Goal: Task Accomplishment & Management: Complete application form

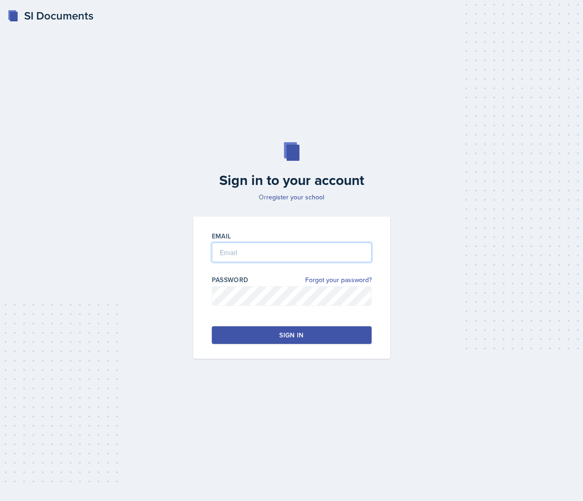
click at [228, 252] on input "email" at bounding box center [292, 253] width 160 height 20
click at [258, 250] on input "email" at bounding box center [292, 253] width 160 height 20
type input "floresa"
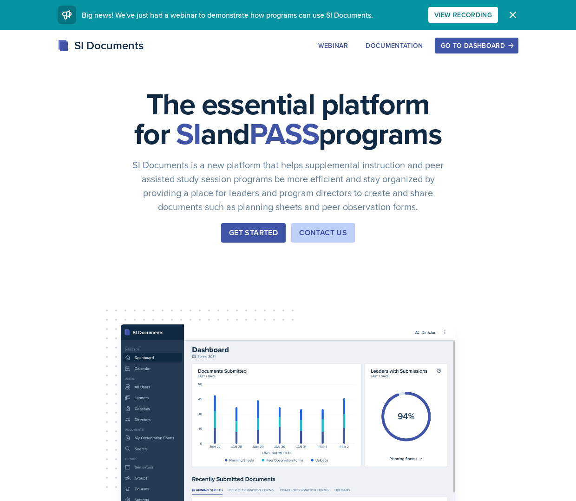
click at [474, 42] on div "Go to Dashboard" at bounding box center [477, 45] width 72 height 7
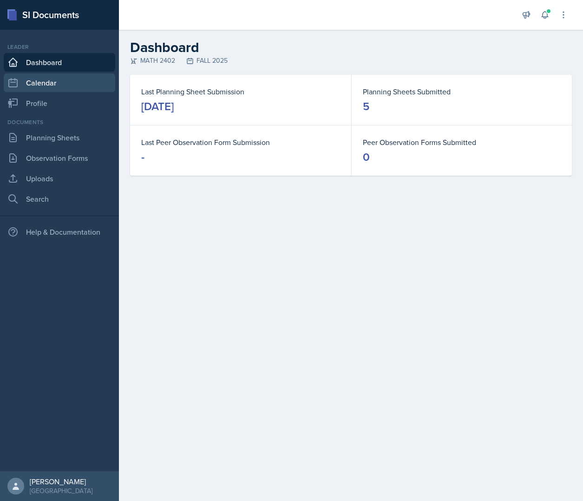
click at [46, 79] on link "Calendar" at bounding box center [60, 82] width 112 height 19
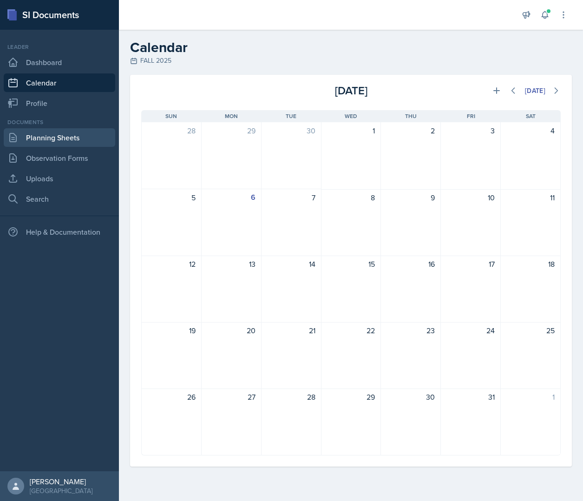
click at [44, 138] on link "Planning Sheets" at bounding box center [60, 137] width 112 height 19
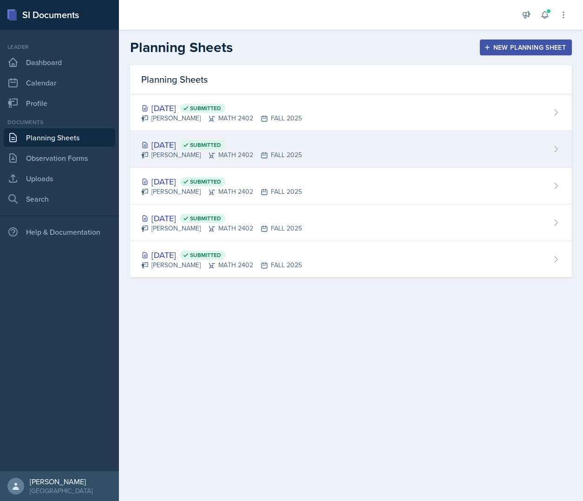
click at [312, 137] on div "[DATE] Submitted [PERSON_NAME] MATH 2402 FALL 2025" at bounding box center [351, 149] width 442 height 37
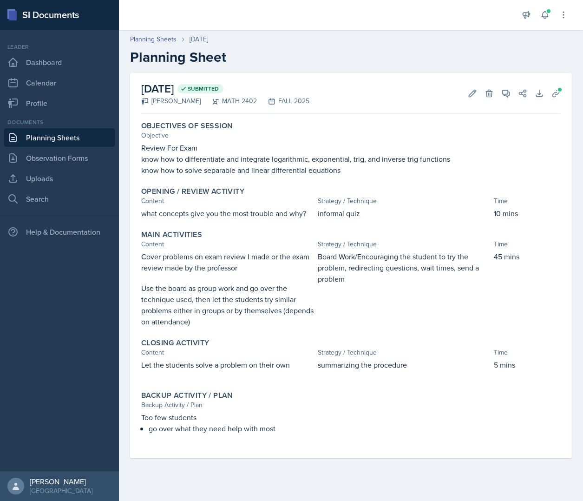
click at [98, 134] on link "Planning Sheets" at bounding box center [60, 137] width 112 height 19
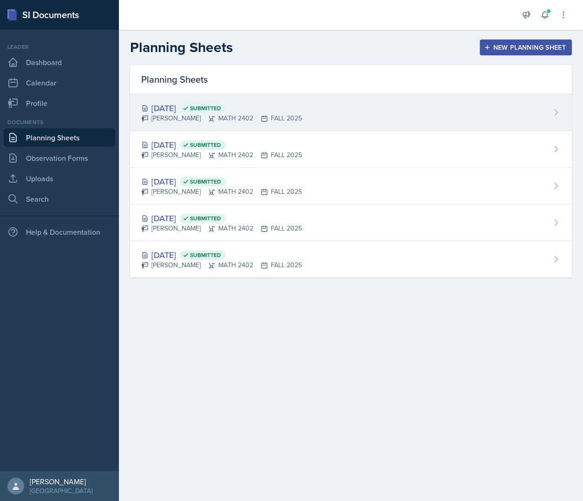
click at [221, 107] on span "Submitted" at bounding box center [205, 108] width 31 height 7
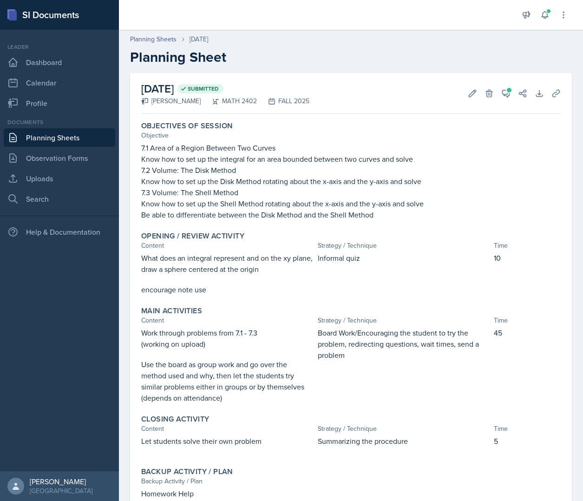
click at [56, 142] on link "Planning Sheets" at bounding box center [60, 137] width 112 height 19
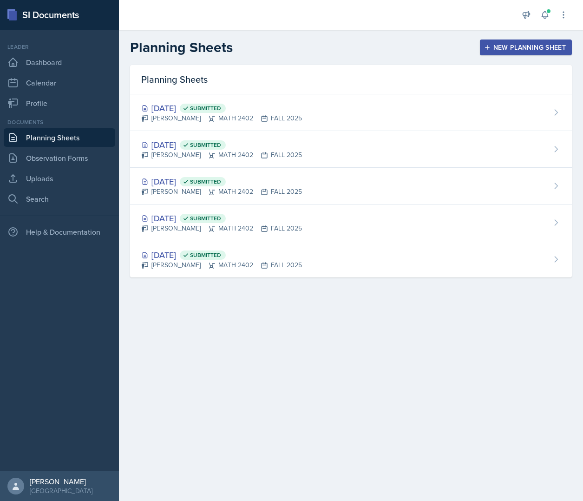
click at [522, 45] on div "New Planning Sheet" at bounding box center [526, 47] width 80 height 7
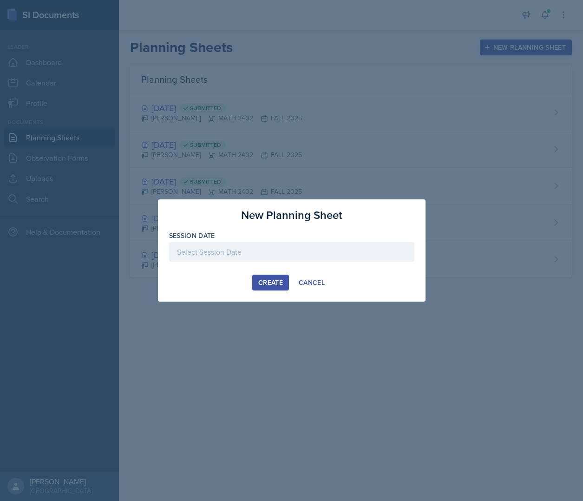
click at [288, 253] on div at bounding box center [291, 252] width 245 height 20
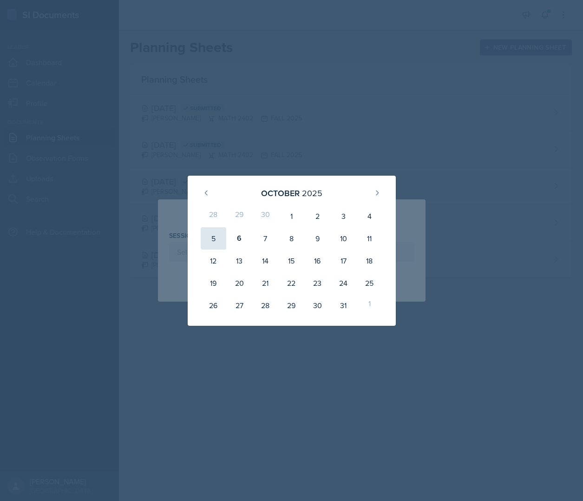
click at [215, 238] on div "5" at bounding box center [214, 238] width 26 height 22
type input "[DATE]"
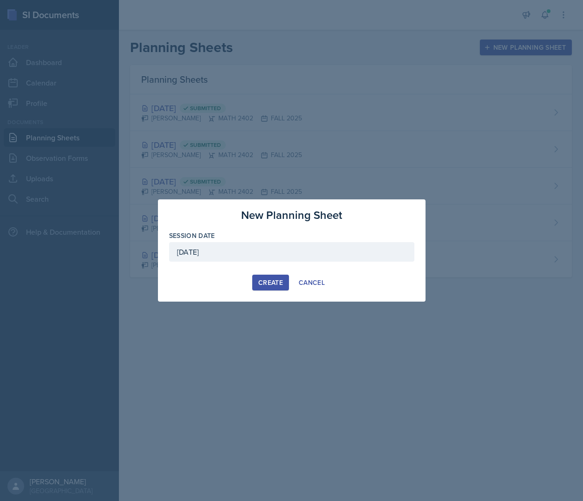
click at [272, 277] on button "Create" at bounding box center [270, 283] width 37 height 16
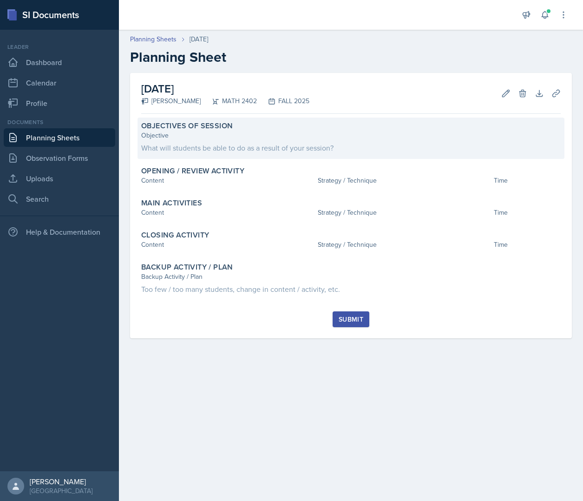
click at [277, 128] on div "Objectives of Session" at bounding box center [351, 125] width 420 height 9
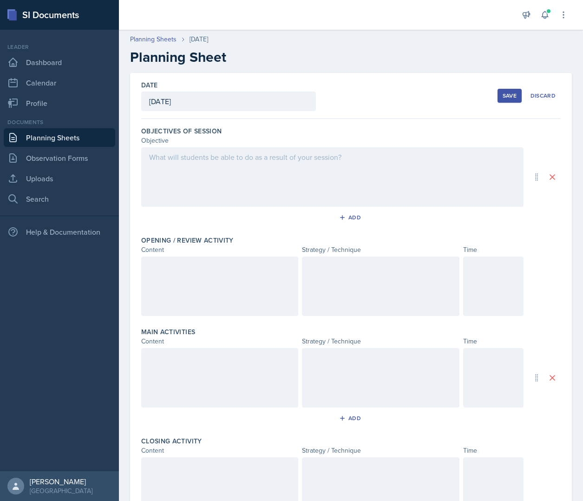
click at [273, 164] on div at bounding box center [332, 176] width 383 height 59
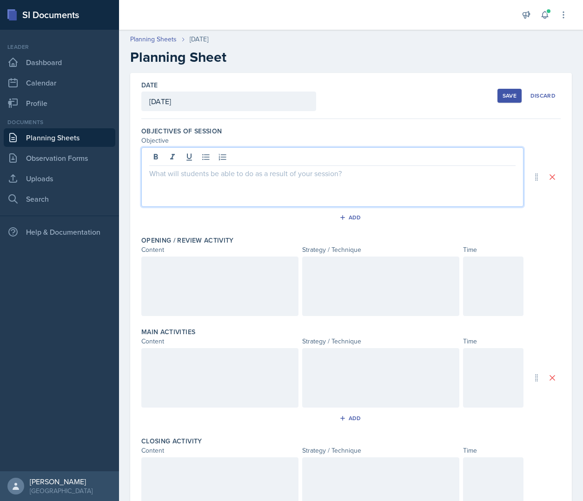
click at [175, 182] on div at bounding box center [332, 176] width 382 height 59
click at [258, 197] on p "8.1 Review of Basic Integration" at bounding box center [332, 195] width 366 height 11
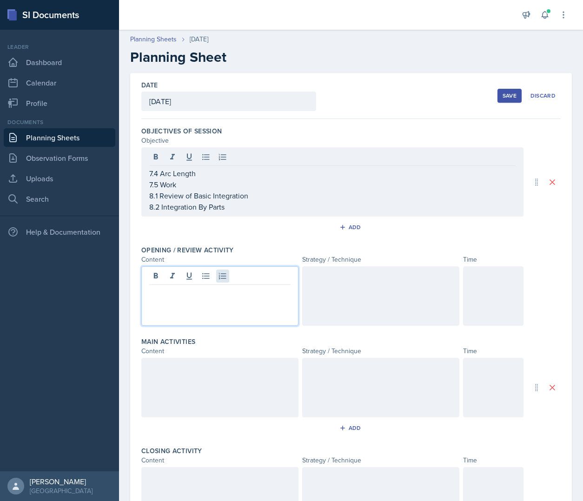
click at [219, 271] on div at bounding box center [219, 295] width 157 height 59
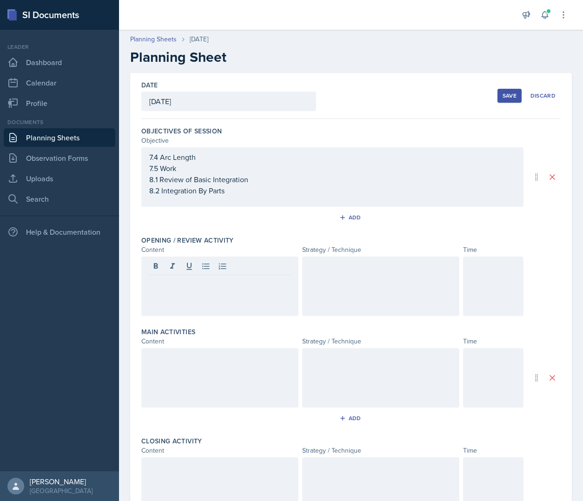
click at [502, 97] on div "Save" at bounding box center [509, 95] width 14 height 7
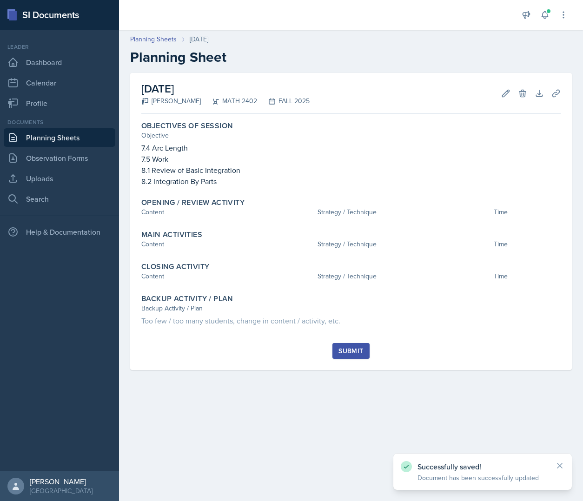
click at [70, 145] on link "Planning Sheets" at bounding box center [60, 137] width 112 height 19
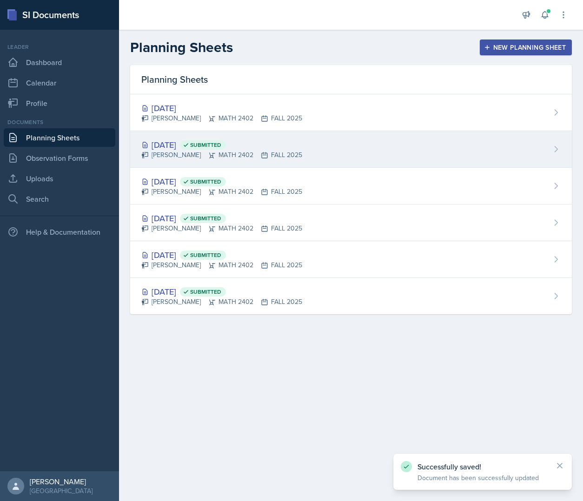
click at [185, 153] on div "[PERSON_NAME] MATH 2402 FALL 2025" at bounding box center [221, 155] width 161 height 10
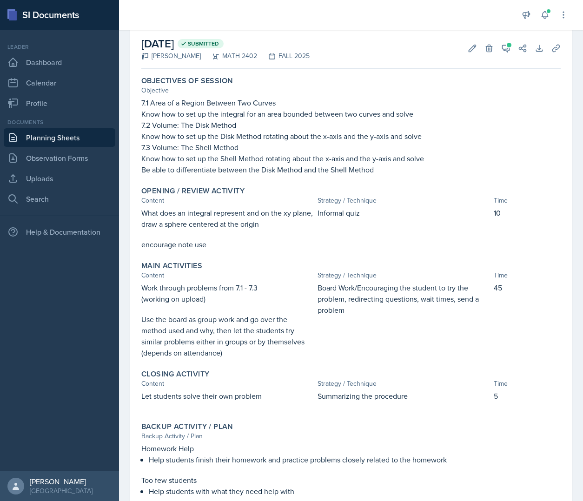
scroll to position [46, 0]
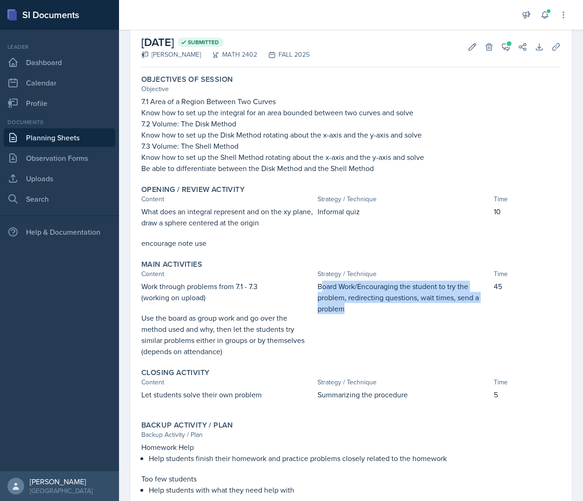
drag, startPoint x: 317, startPoint y: 286, endPoint x: 343, endPoint y: 314, distance: 37.2
click at [343, 314] on p "Board Work/Encouraging the student to try the problem, redirecting questions, w…" at bounding box center [403, 297] width 172 height 33
click at [343, 313] on p "Board Work/Encouraging the student to try the problem, redirecting questions, w…" at bounding box center [403, 297] width 172 height 33
click at [331, 300] on p "Board Work/Encouraging the student to try the problem, redirecting questions, w…" at bounding box center [403, 297] width 172 height 33
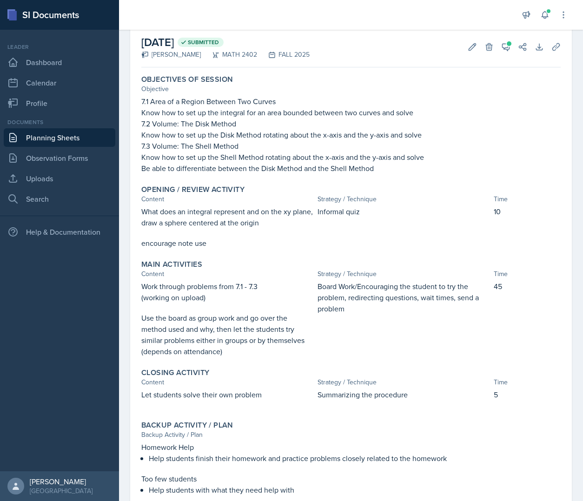
click at [313, 287] on div "Work through problems from 7.1 - 7.3 (working on upload) Use the board as group…" at bounding box center [350, 319] width 419 height 76
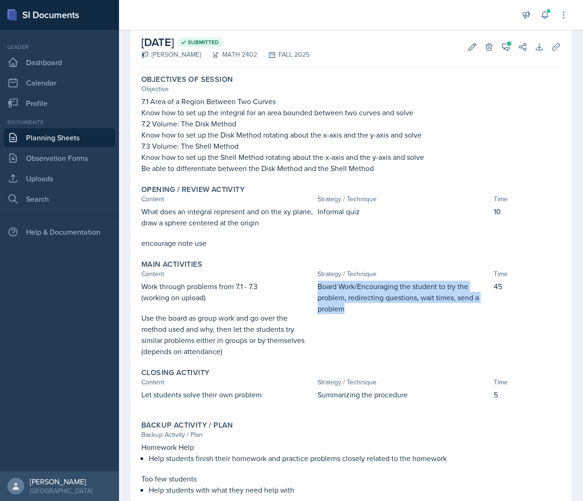
drag, startPoint x: 315, startPoint y: 287, endPoint x: 354, endPoint y: 317, distance: 48.7
click at [354, 317] on div "Board Work/Encouraging the student to try the problem, redirecting questions, w…" at bounding box center [403, 319] width 172 height 76
copy p "Board Work/Encouraging the student to try the problem, redirecting questions, w…"
click at [337, 297] on p "Board Work/Encouraging the student to try the problem, redirecting questions, w…" at bounding box center [403, 297] width 172 height 33
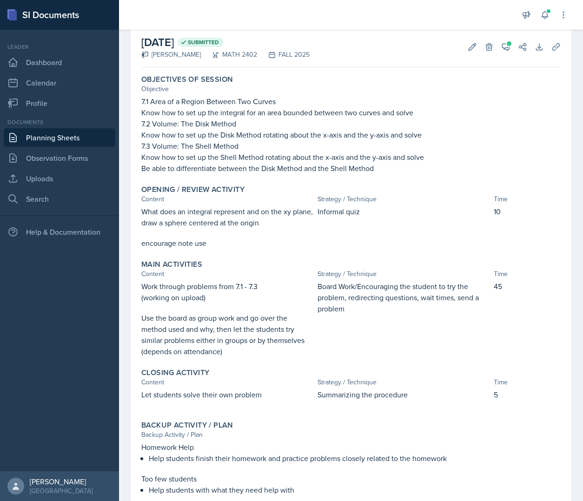
click at [298, 287] on p "Work through problems from 7.1 - 7.3" at bounding box center [227, 286] width 172 height 11
click at [64, 145] on link "Planning Sheets" at bounding box center [60, 137] width 112 height 19
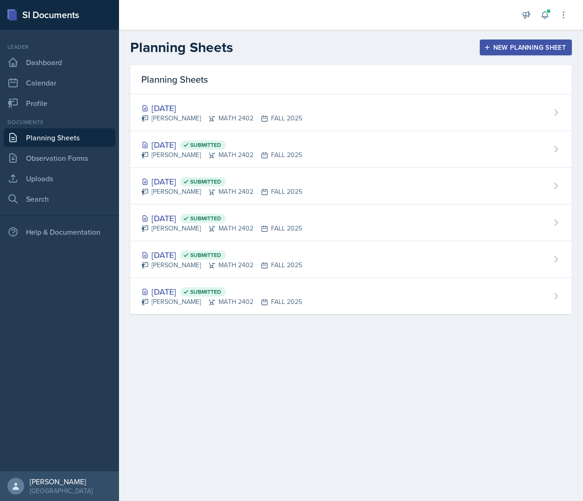
click at [226, 127] on div "[DATE] [PERSON_NAME] MATH 2402 FALL 2025" at bounding box center [351, 112] width 442 height 37
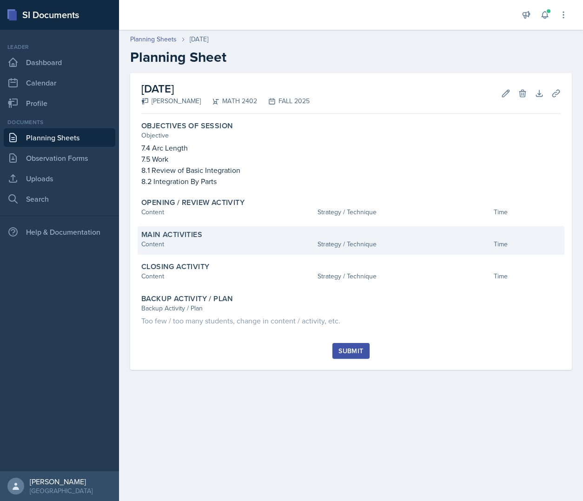
click at [370, 254] on div "Main Activities Content Strategy / Technique Time" at bounding box center [351, 240] width 427 height 28
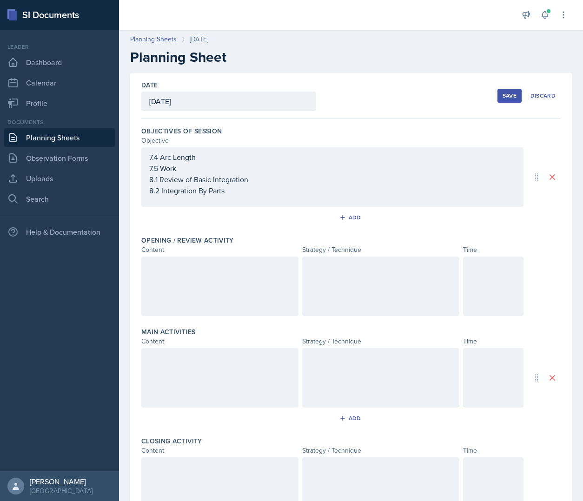
click at [353, 364] on div at bounding box center [380, 377] width 157 height 59
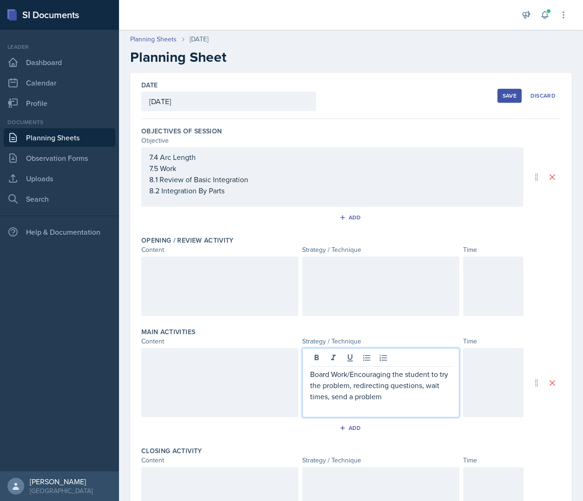
click at [503, 100] on button "Save" at bounding box center [509, 96] width 24 height 14
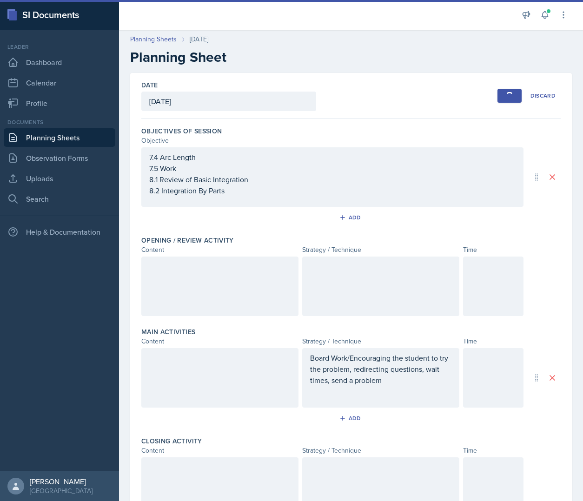
click at [73, 134] on link "Planning Sheets" at bounding box center [60, 137] width 112 height 19
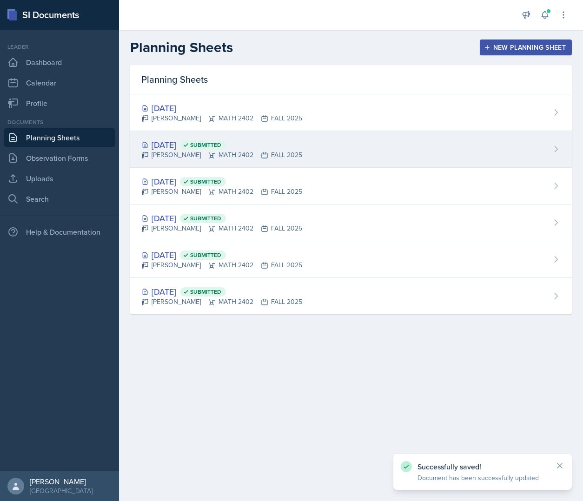
click at [288, 164] on div "[DATE] Submitted [PERSON_NAME] MATH 2402 FALL 2025" at bounding box center [351, 149] width 442 height 37
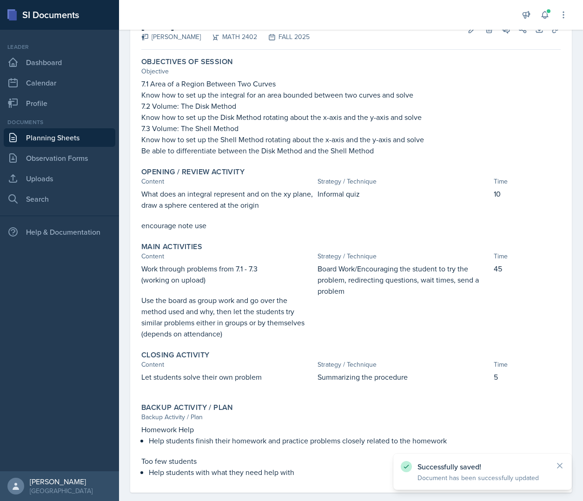
scroll to position [78, 0]
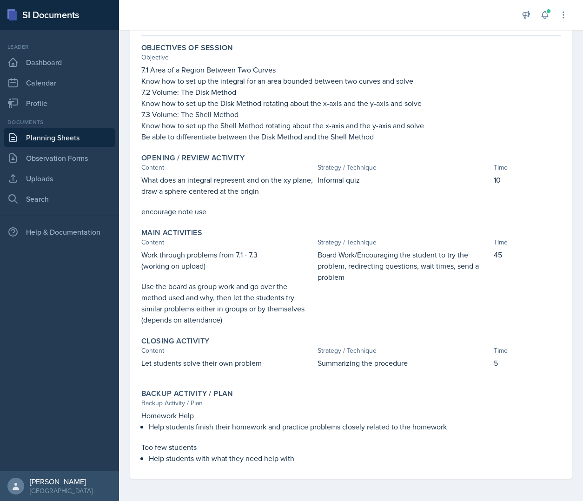
click at [262, 306] on p "Use the board as group work and go over the method used and why, then let the s…" at bounding box center [227, 303] width 172 height 45
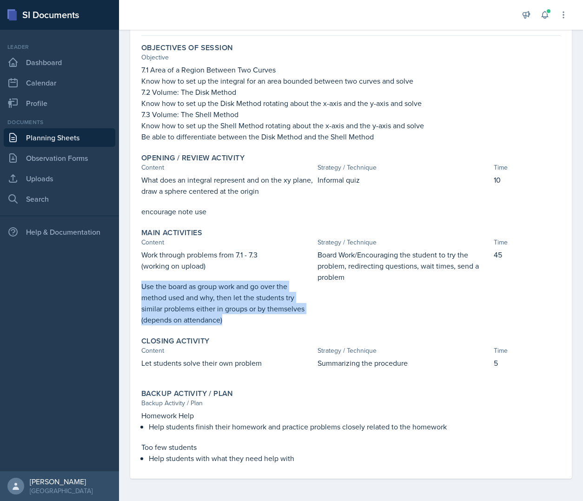
drag, startPoint x: 229, startPoint y: 317, endPoint x: 136, endPoint y: 283, distance: 98.7
click at [136, 283] on div "[DATE] Submitted [PERSON_NAME] MATH 2402 FALL 2025 Edit Delete View Comments Co…" at bounding box center [351, 237] width 442 height 484
copy p "Use the board as group work and go over the method used and why, then let the s…"
click at [152, 284] on p "Use the board as group work and go over the method used and why, then let the s…" at bounding box center [227, 303] width 172 height 45
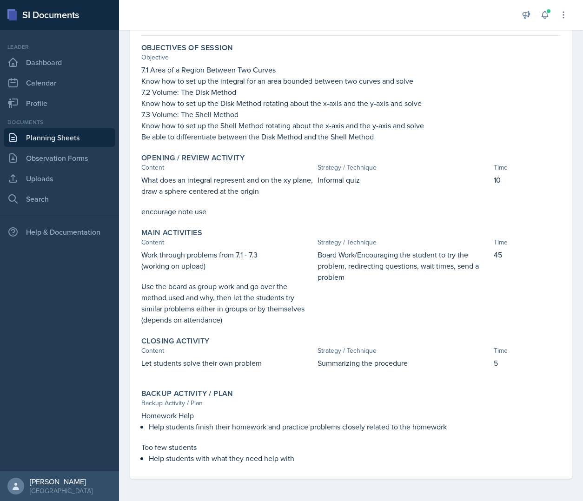
click at [90, 138] on link "Planning Sheets" at bounding box center [60, 137] width 112 height 19
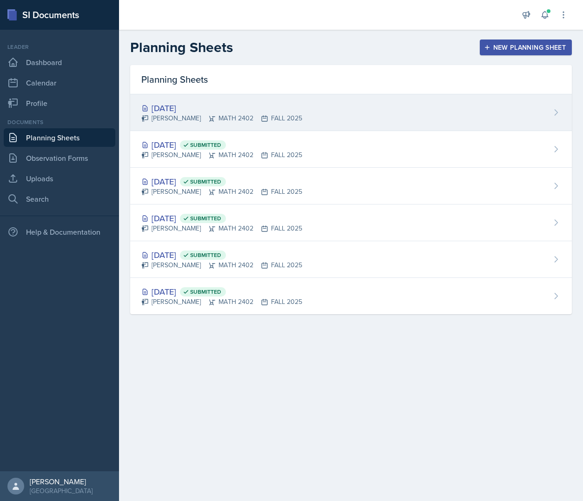
click at [247, 112] on div "[DATE]" at bounding box center [221, 108] width 161 height 13
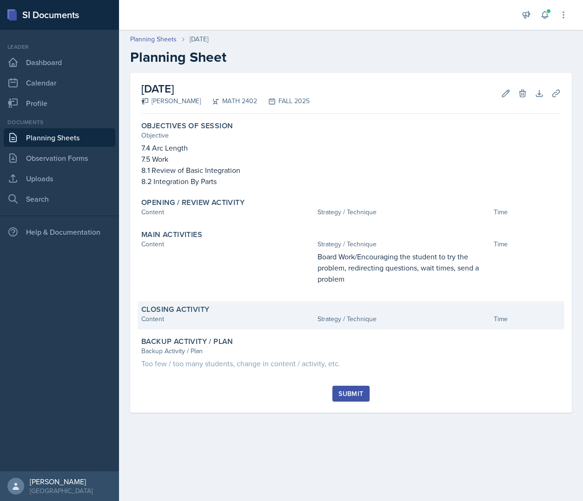
click at [220, 312] on div "Closing Activity" at bounding box center [350, 309] width 419 height 9
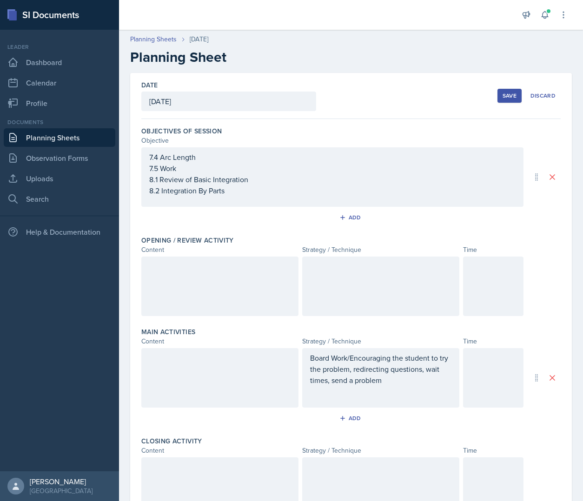
click at [188, 368] on div at bounding box center [219, 377] width 157 height 59
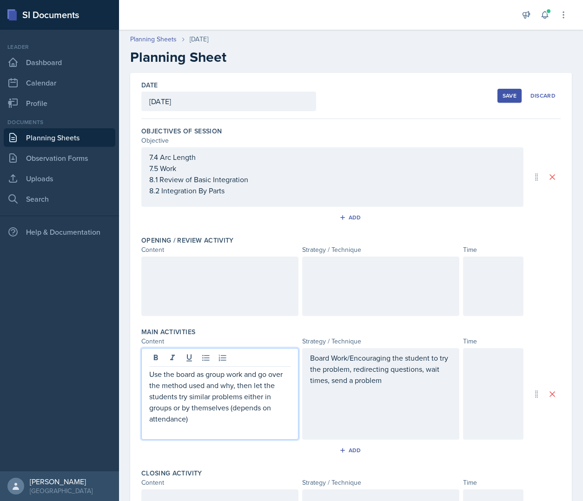
click at [149, 373] on p "Use the board as group work and go over the method used and why, then let the s…" at bounding box center [219, 397] width 141 height 56
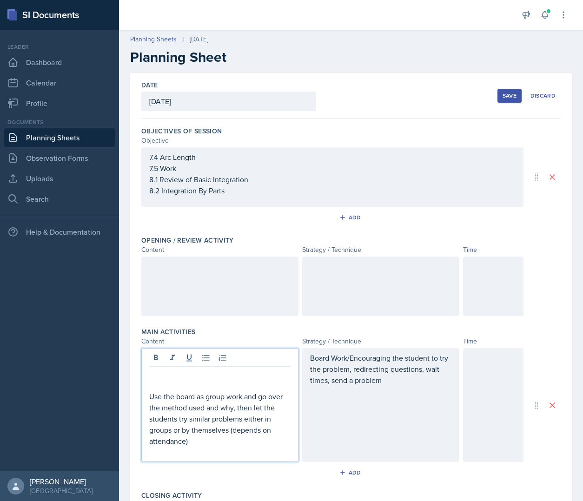
click at [500, 102] on button "Save" at bounding box center [509, 96] width 24 height 14
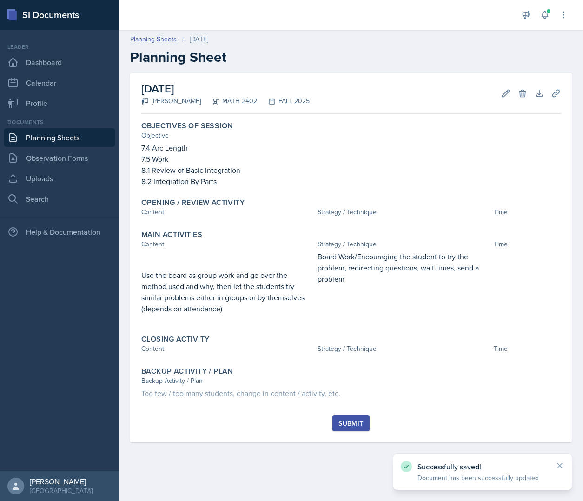
click at [68, 143] on link "Planning Sheets" at bounding box center [60, 137] width 112 height 19
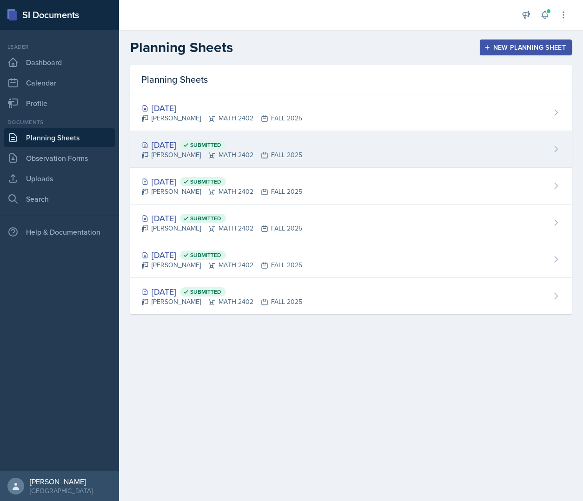
click at [324, 133] on div "[DATE] Submitted [PERSON_NAME] MATH 2402 FALL 2025" at bounding box center [351, 149] width 442 height 37
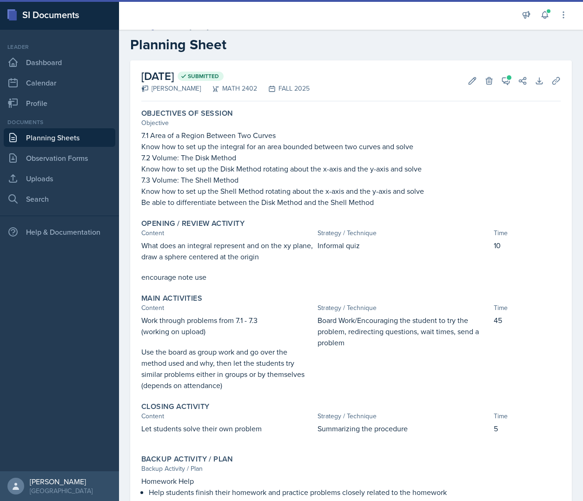
scroll to position [78, 0]
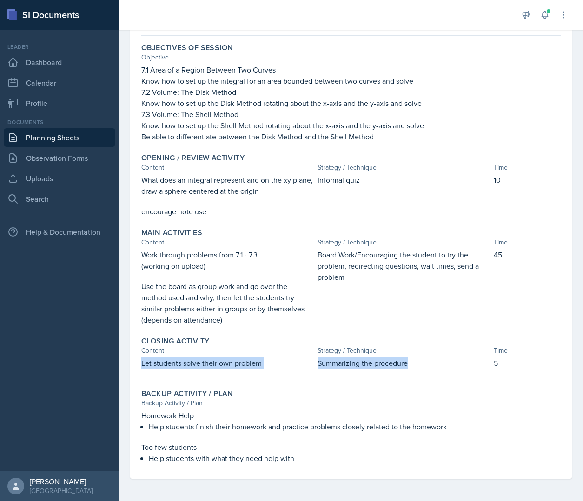
drag, startPoint x: 138, startPoint y: 365, endPoint x: 407, endPoint y: 368, distance: 269.2
click at [407, 368] on div "Closing Activity Content Strategy / Technique Time Let students solve their own…" at bounding box center [351, 357] width 427 height 49
copy div "Let students solve their own problem Summarizing the procedure"
click at [407, 357] on div "Closing Activity Content Strategy / Technique Time Let students solve their own…" at bounding box center [351, 357] width 427 height 49
click at [81, 137] on link "Planning Sheets" at bounding box center [60, 137] width 112 height 19
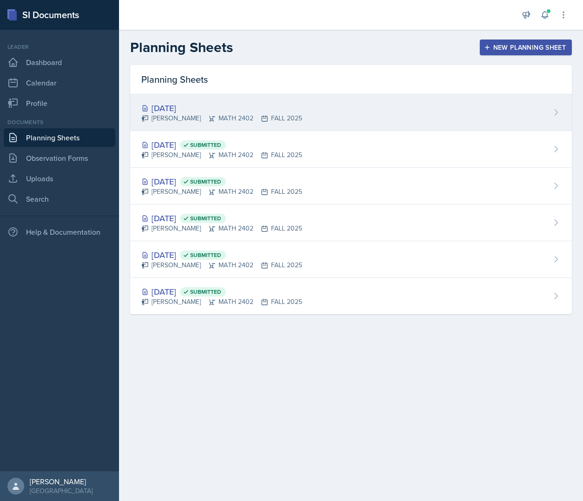
click at [304, 100] on div "[DATE] [PERSON_NAME] MATH 2402 FALL 2025" at bounding box center [351, 112] width 442 height 37
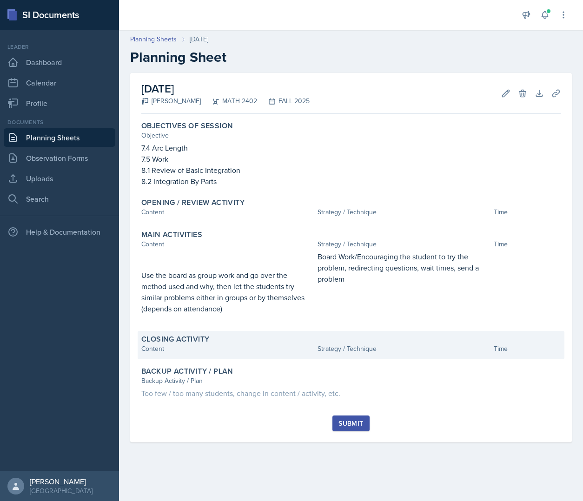
click at [258, 340] on div "Closing Activity" at bounding box center [350, 339] width 419 height 9
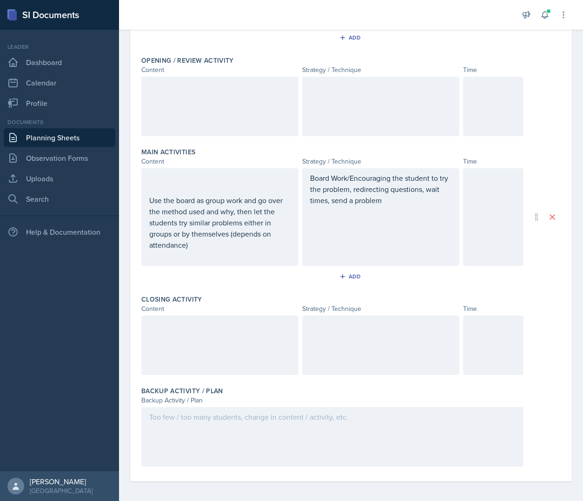
scroll to position [183, 0]
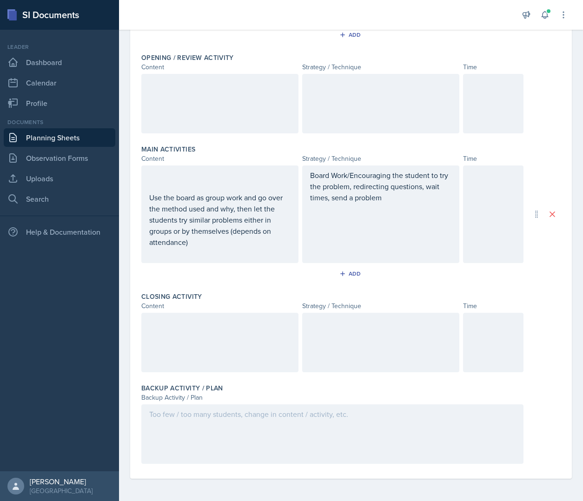
click at [209, 356] on div at bounding box center [219, 342] width 157 height 59
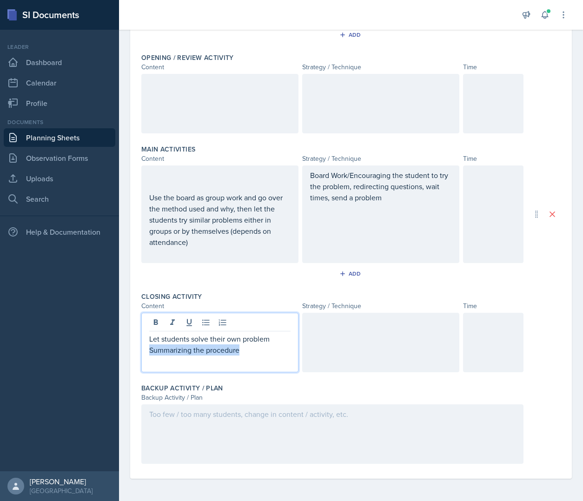
drag, startPoint x: 249, startPoint y: 353, endPoint x: 138, endPoint y: 352, distance: 111.1
click at [138, 352] on div "Date [DATE] [DATE] 28 29 30 1 2 3 4 5 6 7 8 9 10 11 12 13 14 15 16 17 18 19 20 …" at bounding box center [351, 184] width 442 height 588
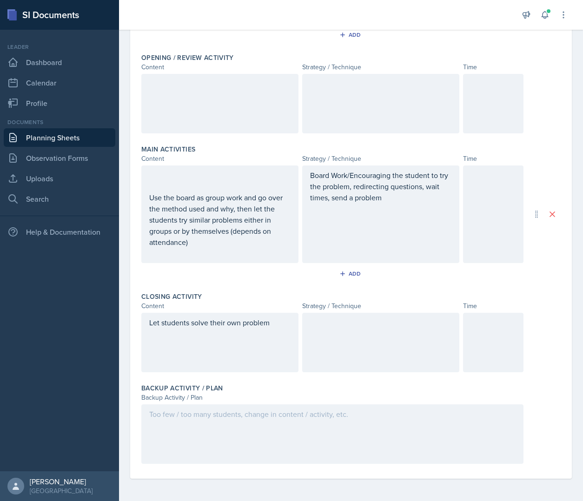
click at [338, 336] on div at bounding box center [380, 342] width 157 height 59
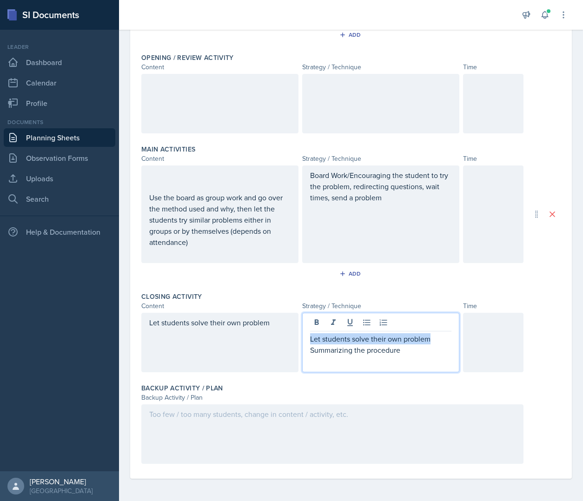
drag, startPoint x: 426, startPoint y: 343, endPoint x: 280, endPoint y: 343, distance: 145.5
click at [280, 343] on div "Let students solve their own problem Let students solve their own problem Summa…" at bounding box center [332, 342] width 382 height 59
click at [292, 380] on div "Backup Activity / Plan Backup Activity / Plan" at bounding box center [350, 426] width 419 height 92
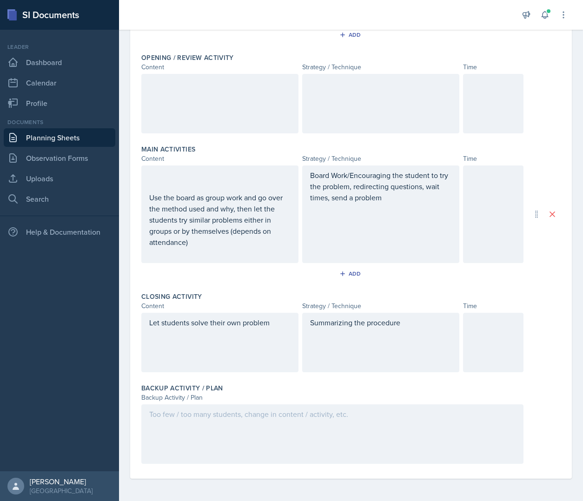
click at [476, 340] on div at bounding box center [493, 342] width 60 height 59
click at [480, 99] on div at bounding box center [493, 103] width 60 height 59
click at [499, 221] on div at bounding box center [493, 214] width 60 height 98
click at [537, 139] on div "Opening / Review Activity Content Strategy / Technique Time 10" at bounding box center [350, 95] width 419 height 92
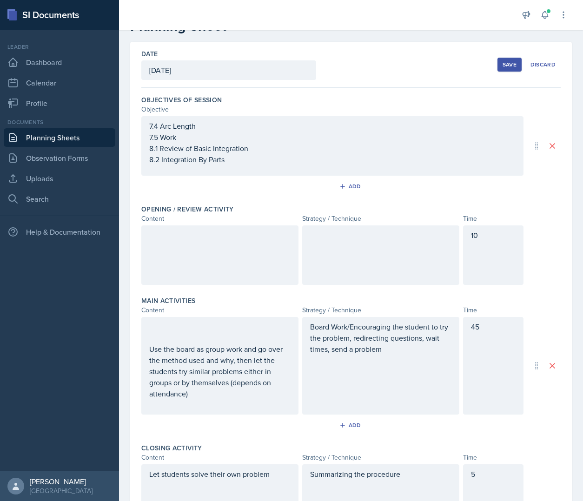
scroll to position [0, 0]
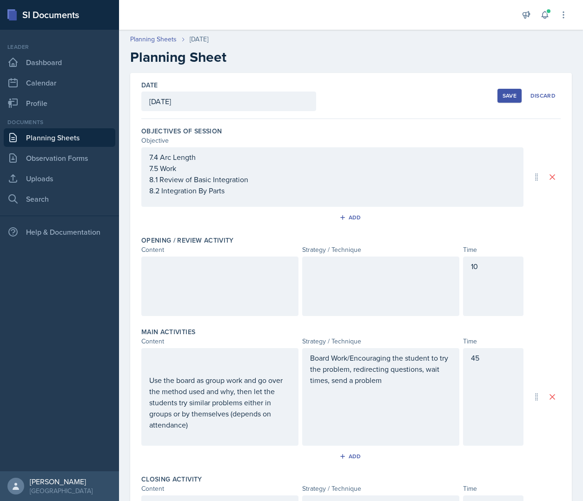
click at [510, 99] on button "Save" at bounding box center [509, 96] width 24 height 14
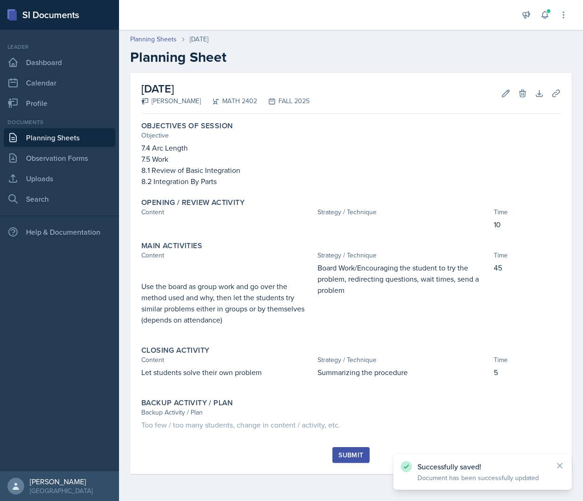
click at [78, 139] on link "Planning Sheets" at bounding box center [60, 137] width 112 height 19
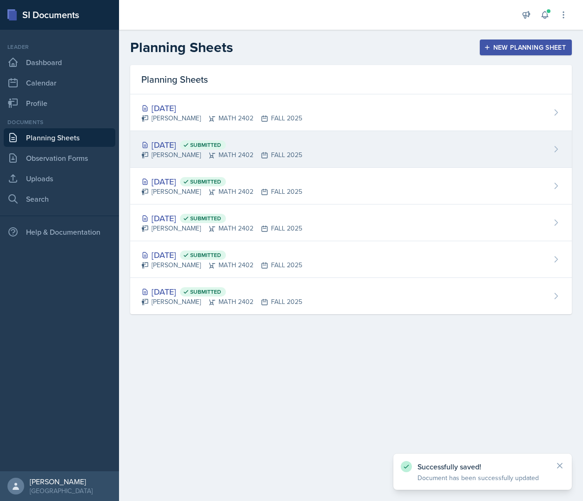
click at [335, 164] on div "[DATE] Submitted [PERSON_NAME] MATH 2402 FALL 2025" at bounding box center [351, 149] width 442 height 37
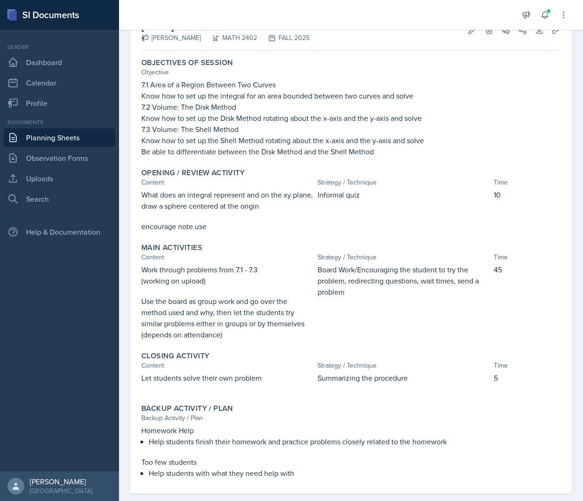
scroll to position [78, 0]
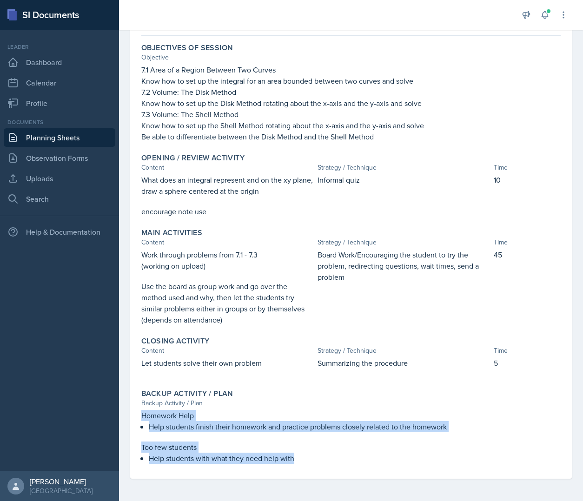
drag, startPoint x: 297, startPoint y: 462, endPoint x: 141, endPoint y: 421, distance: 161.0
click at [141, 421] on div "Homework Help Help students finish their homework and practice problems closely…" at bounding box center [350, 437] width 419 height 54
copy div "Homework Help Help students finish their homework and practice problems closely…"
click at [79, 142] on link "Planning Sheets" at bounding box center [60, 137] width 112 height 19
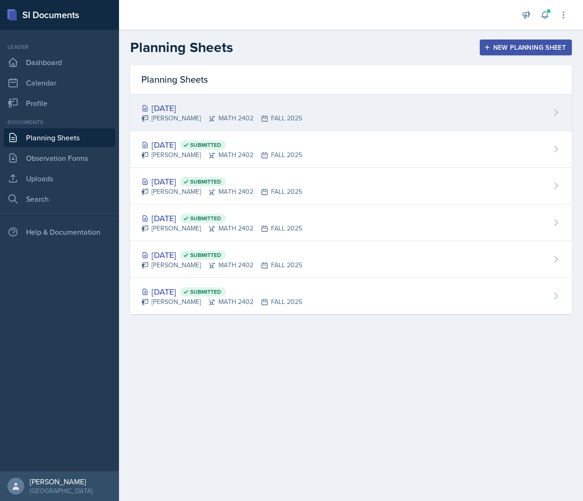
click at [231, 107] on div "[DATE]" at bounding box center [221, 108] width 161 height 13
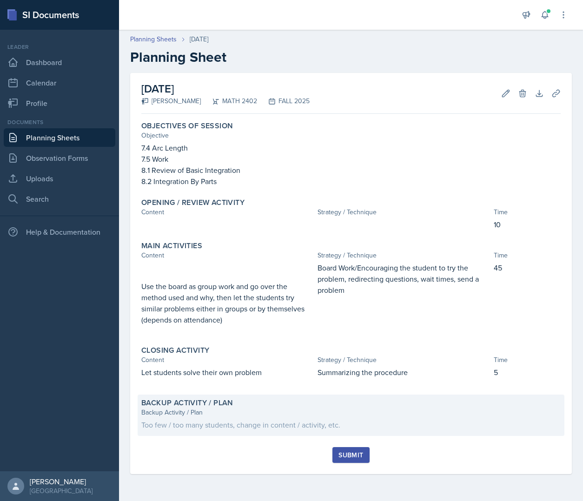
click at [241, 407] on div "Backup Activity / Plan" at bounding box center [350, 402] width 419 height 9
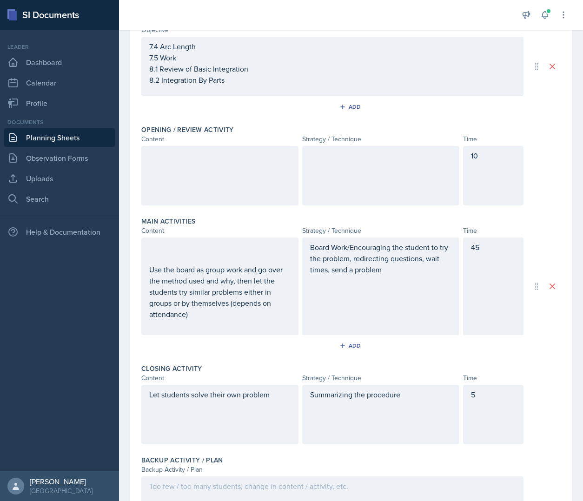
scroll to position [183, 0]
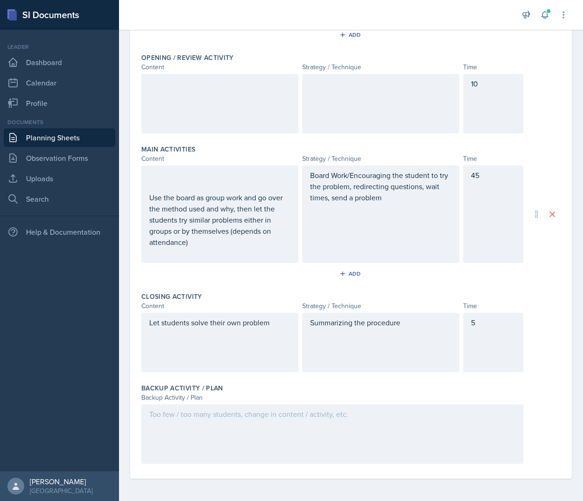
click at [199, 427] on div at bounding box center [332, 433] width 382 height 59
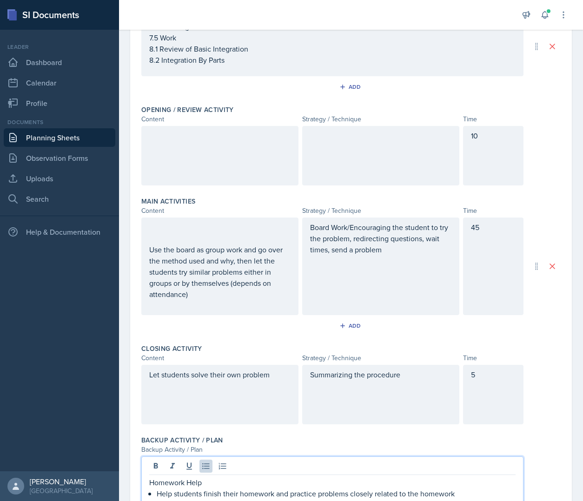
scroll to position [0, 0]
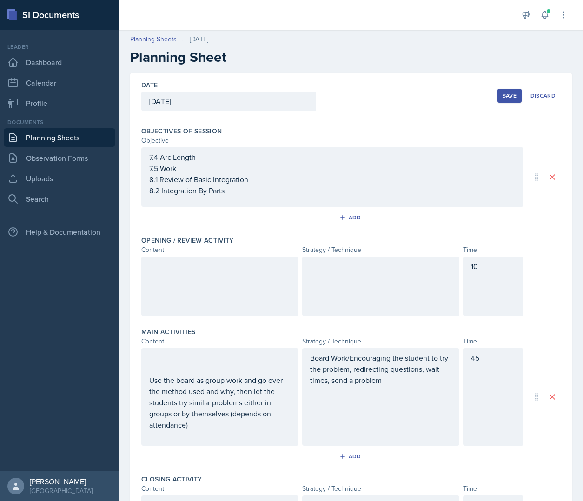
click at [254, 223] on div "Add" at bounding box center [350, 220] width 419 height 18
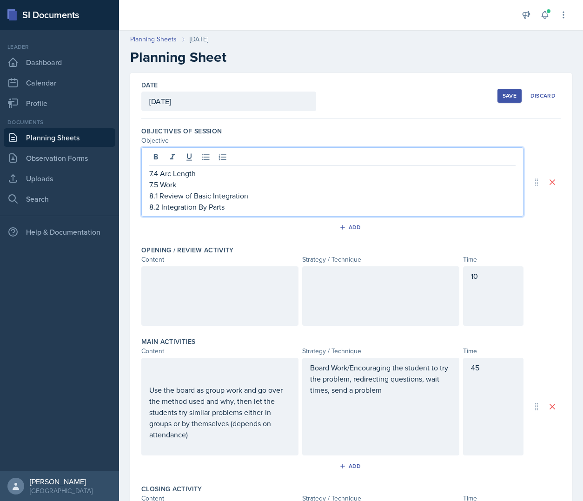
click at [206, 157] on div "7.4 Arc Length 7.5 Work 8.1 Review of Basic Integration 8.2 Integration By Parts" at bounding box center [332, 181] width 382 height 69
click at [216, 173] on p "7.4 Arc Length" at bounding box center [332, 173] width 366 height 11
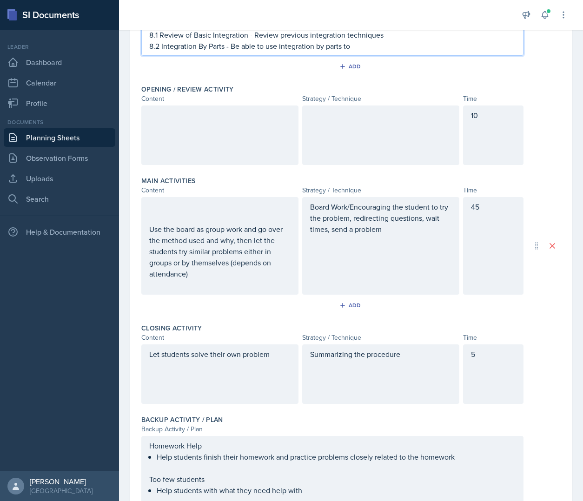
scroll to position [208, 0]
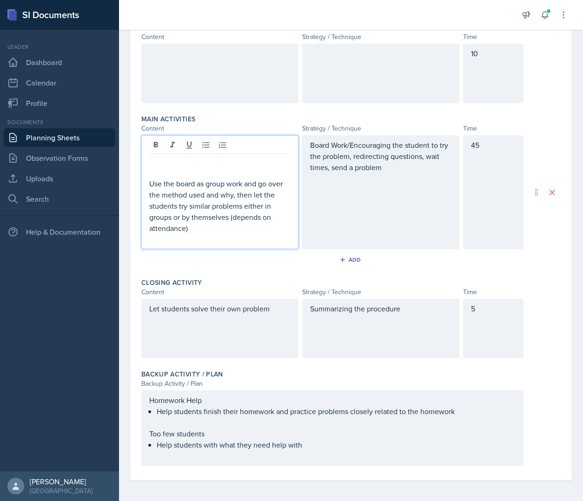
click at [222, 156] on p at bounding box center [219, 161] width 141 height 11
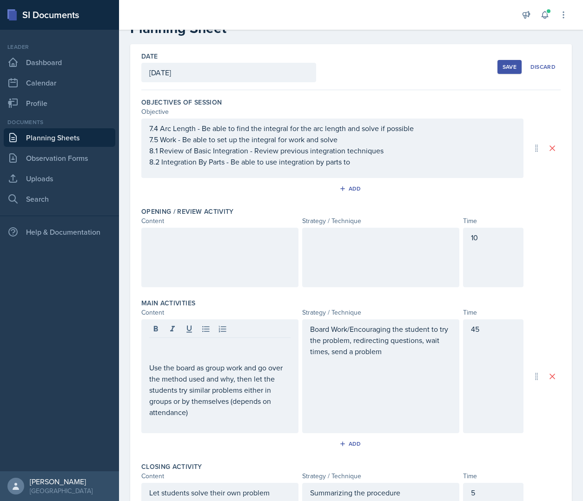
click at [222, 245] on div at bounding box center [219, 257] width 157 height 59
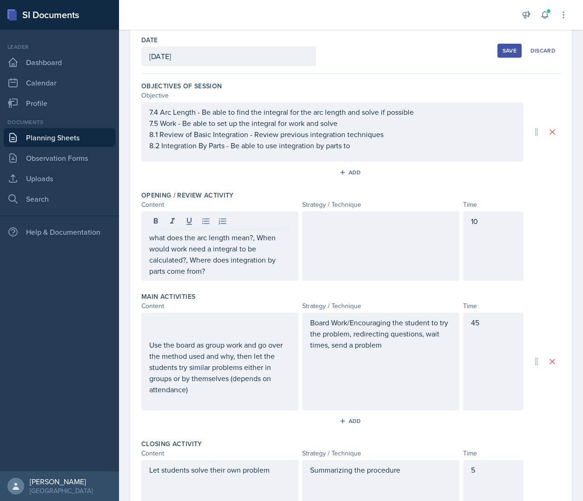
click at [367, 255] on div at bounding box center [380, 245] width 157 height 69
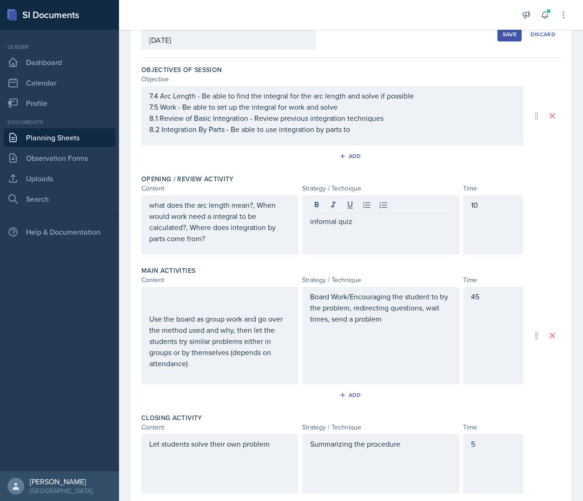
click at [271, 245] on div "what does the arc length mean?, When would work need a integral to be calculate…" at bounding box center [219, 224] width 157 height 59
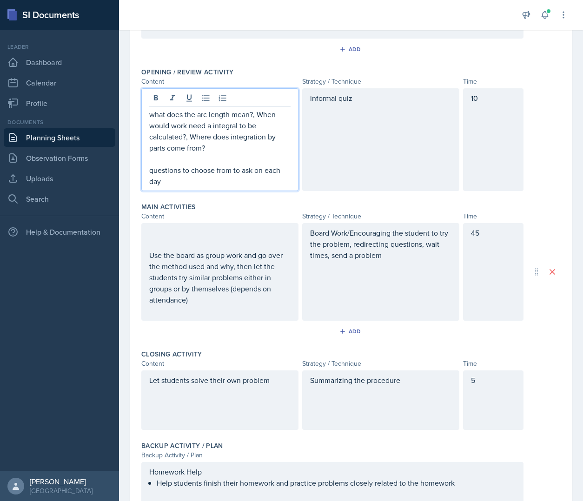
scroll to position [171, 0]
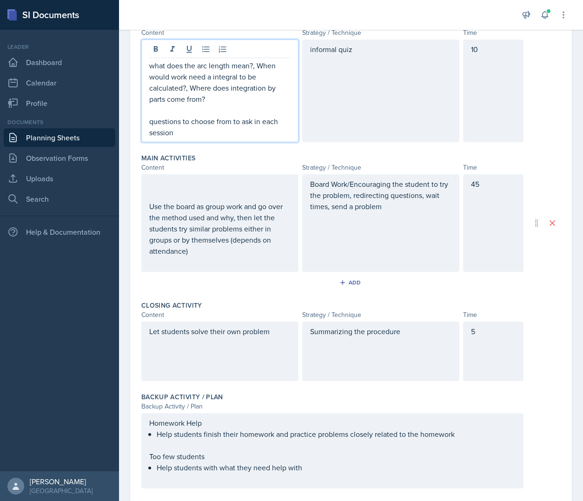
click at [194, 189] on p at bounding box center [219, 183] width 141 height 11
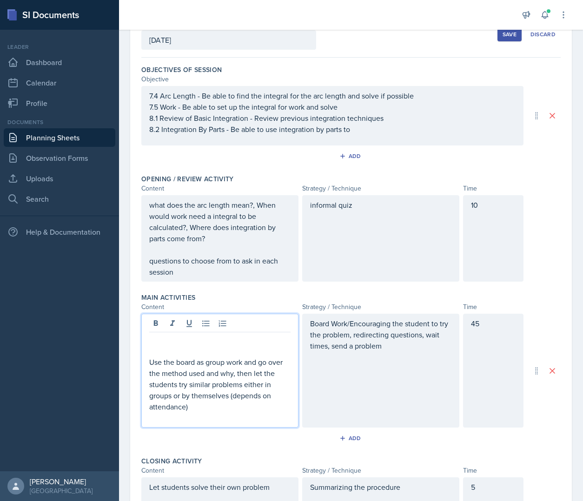
scroll to position [93, 0]
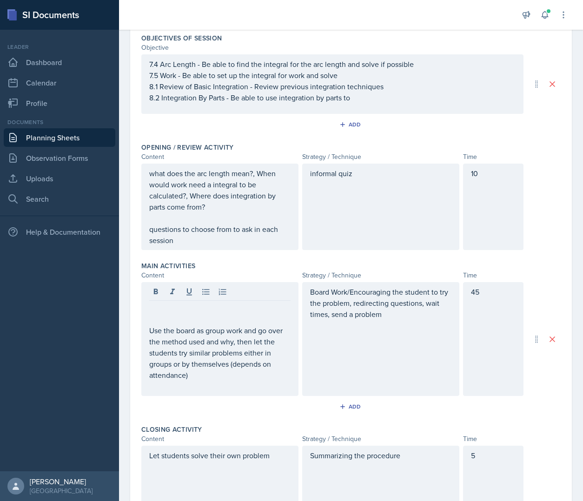
click at [526, 133] on div "Add" at bounding box center [350, 127] width 419 height 18
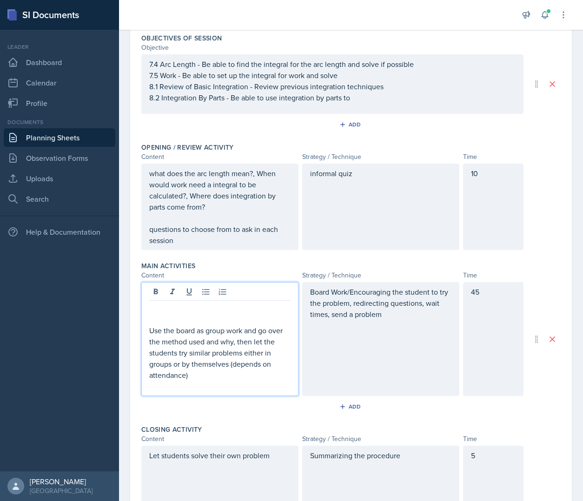
click at [224, 301] on div "Use the board as group work and go over the method used and why, then let the s…" at bounding box center [219, 339] width 157 height 114
click at [215, 301] on div "Use the board as group work and go over the method used and why, then let the s…" at bounding box center [219, 339] width 157 height 114
click at [204, 312] on p at bounding box center [219, 308] width 141 height 11
